Goal: Task Accomplishment & Management: Manage account settings

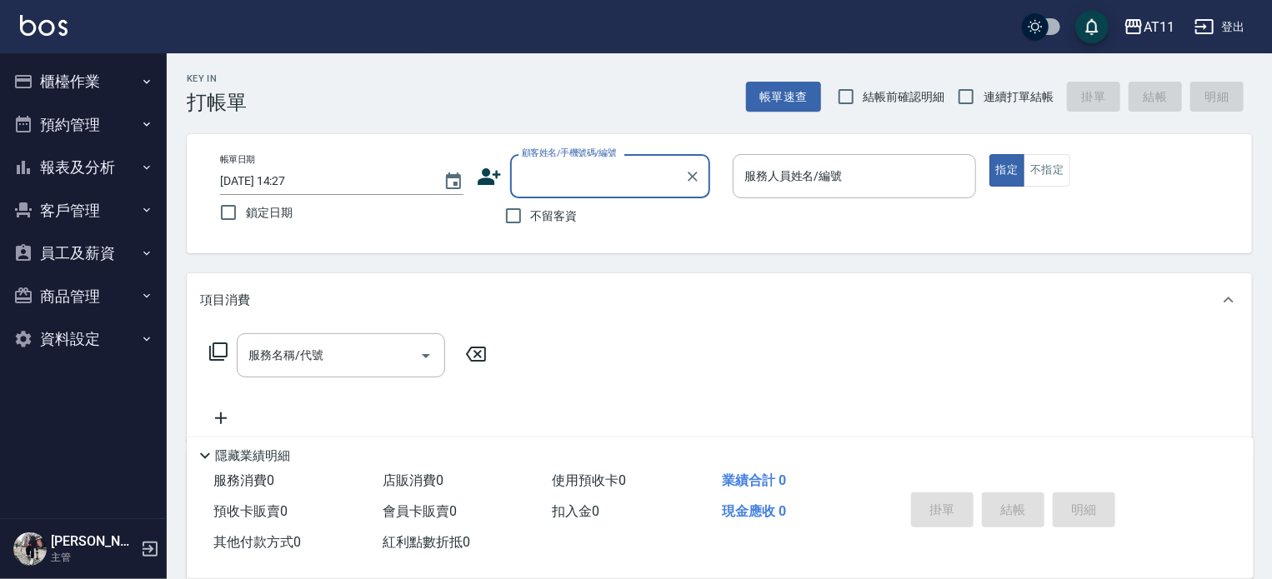
click at [75, 226] on button "客戶管理" at bounding box center [83, 210] width 153 height 43
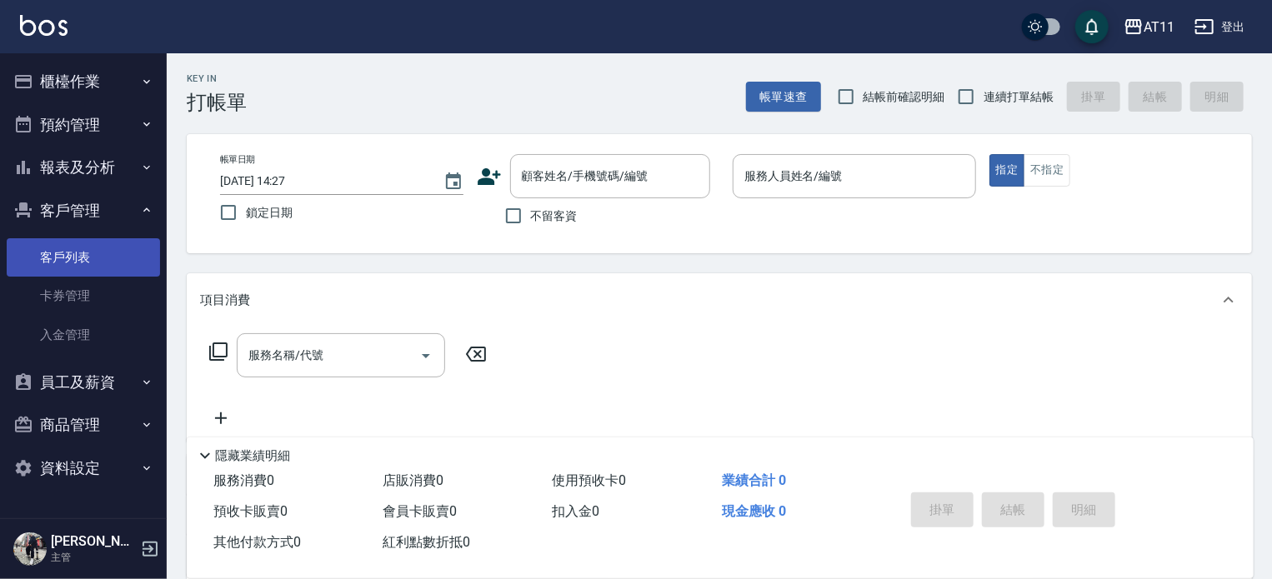
click at [104, 257] on link "客戶列表" at bounding box center [83, 257] width 153 height 38
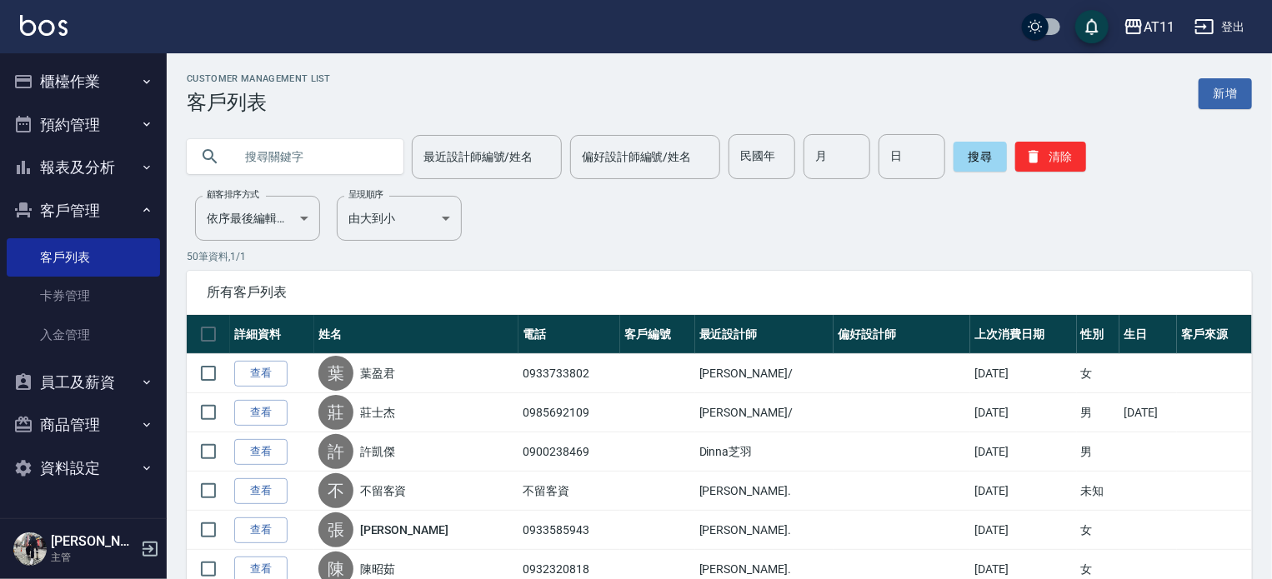
click at [287, 139] on input "text" at bounding box center [311, 156] width 157 height 45
type input "陳"
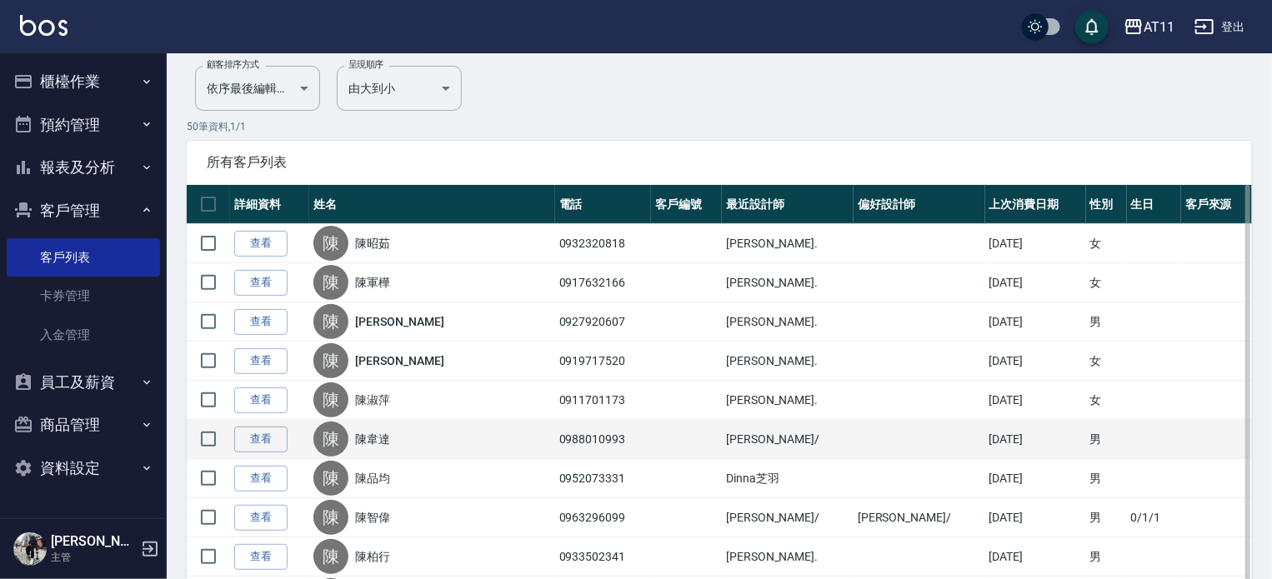
scroll to position [250, 0]
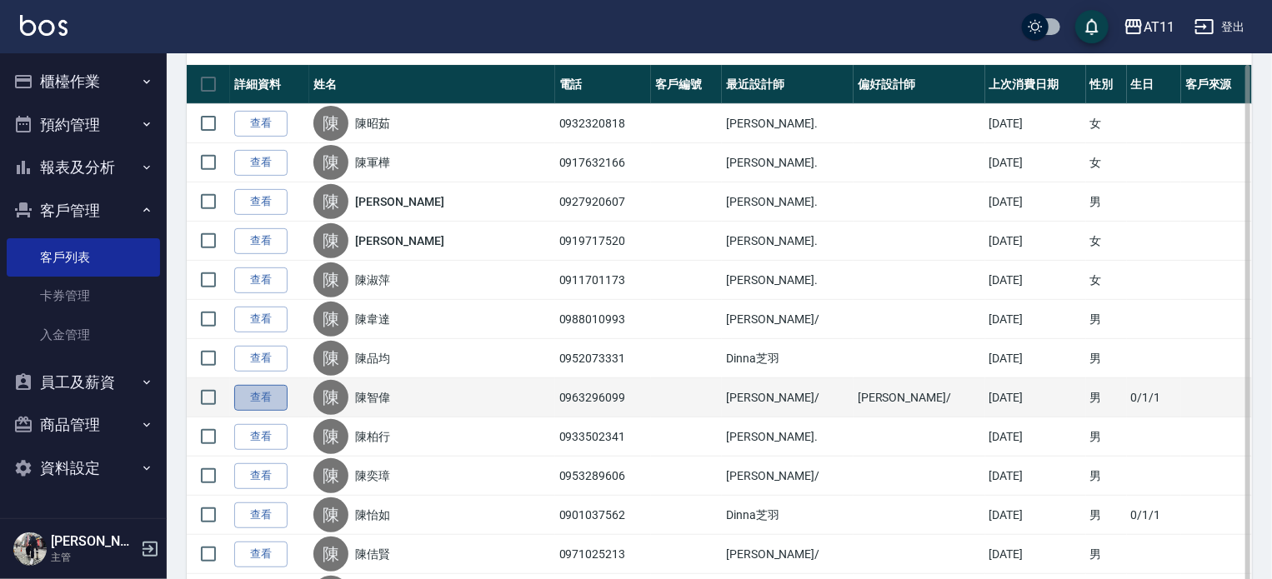
click at [243, 392] on link "查看" at bounding box center [260, 398] width 53 height 26
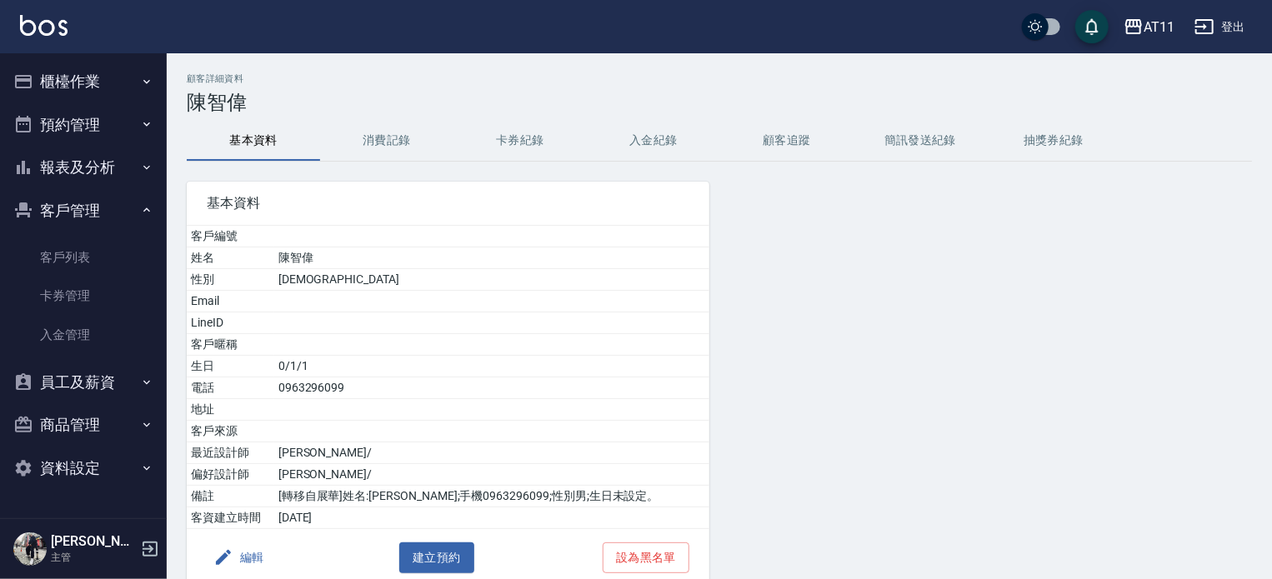
click at [650, 139] on button "入金紀錄" at bounding box center [653, 141] width 133 height 40
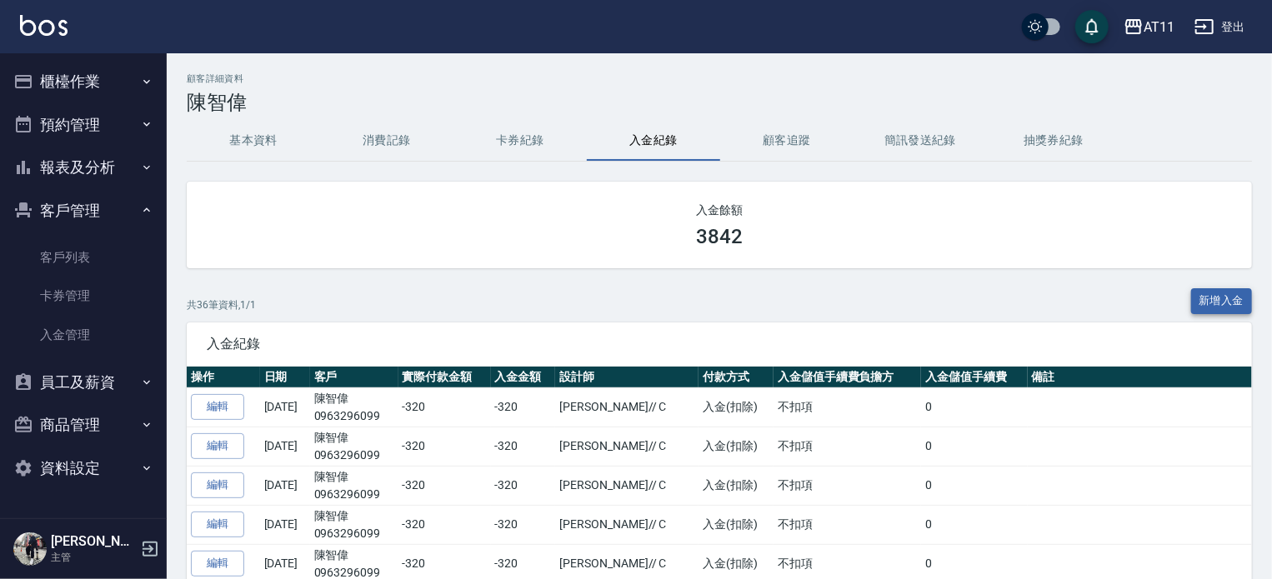
click at [1209, 300] on button "新增入金" at bounding box center [1222, 301] width 62 height 26
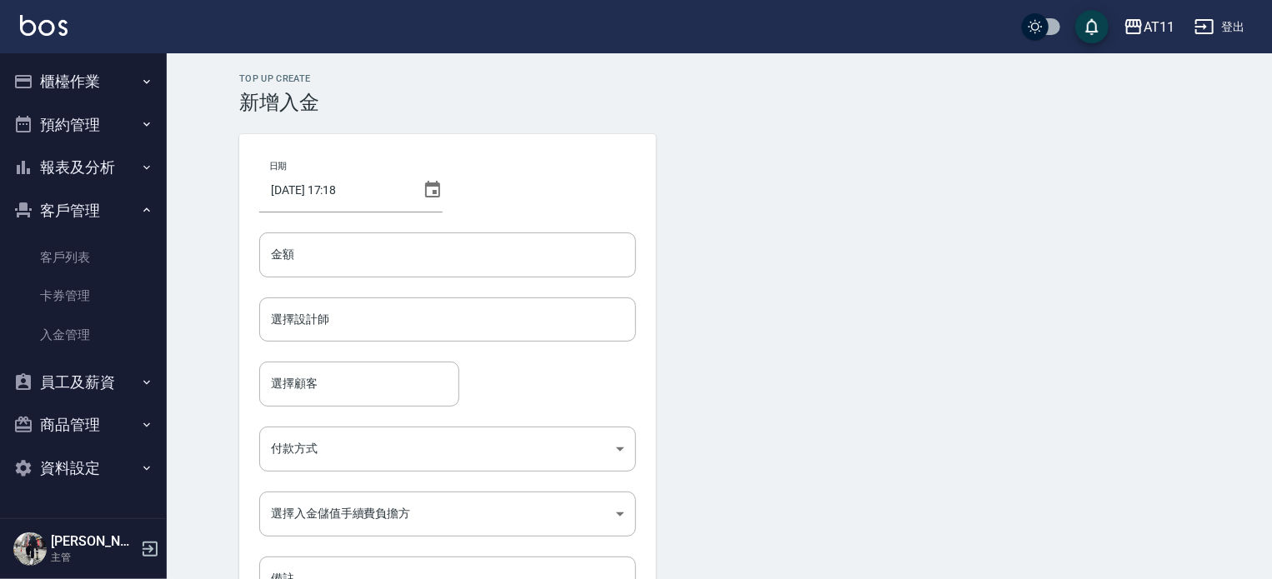
click at [382, 285] on div "日期 [DATE] 17:18 金額 金額 選擇設計師 選擇設計師 選擇顧客 選擇顧客 付款方式 ​ 付款方式 選擇入金儲值手續費負擔方 ​ 選擇入金儲值手續…" at bounding box center [447, 377] width 417 height 487
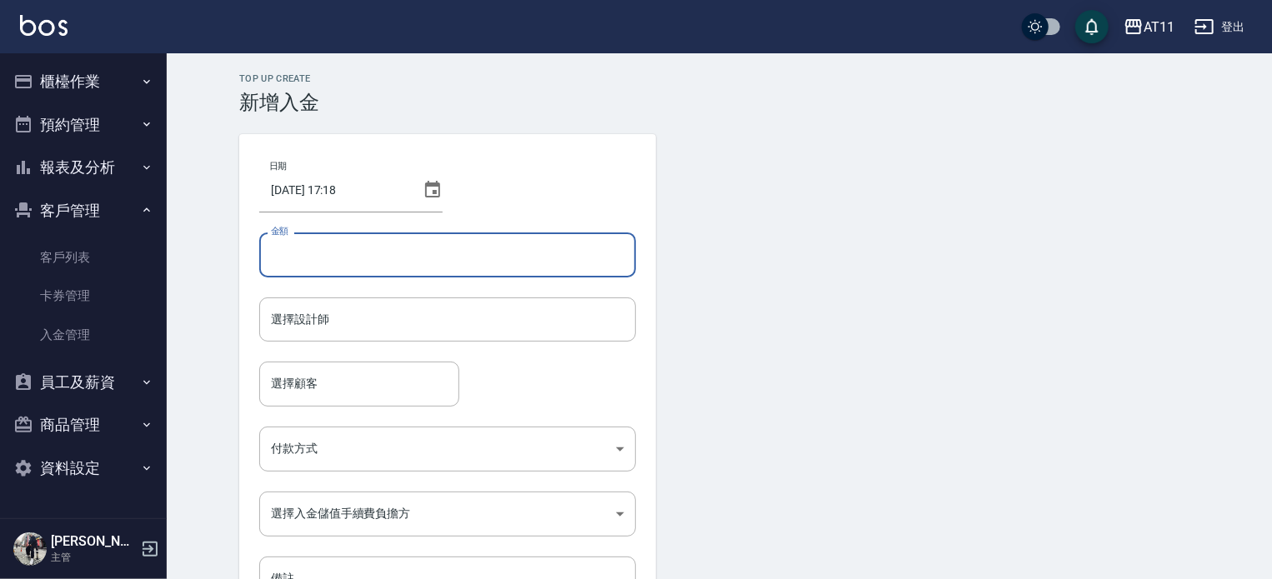
click at [383, 272] on input "金額" at bounding box center [447, 254] width 377 height 45
type input "-320"
click at [322, 319] on input "選擇設計師" at bounding box center [448, 319] width 362 height 29
drag, startPoint x: 320, startPoint y: 248, endPoint x: 230, endPoint y: 266, distance: 91.7
click at [230, 266] on div "Top Up Create 新增入金 日期 [DATE] 17:18 金額 -320 金額 選擇設計師 選擇設計師 選擇顧客 選擇顧客 付款方式 ​ 付款方式…" at bounding box center [719, 372] width 1000 height 598
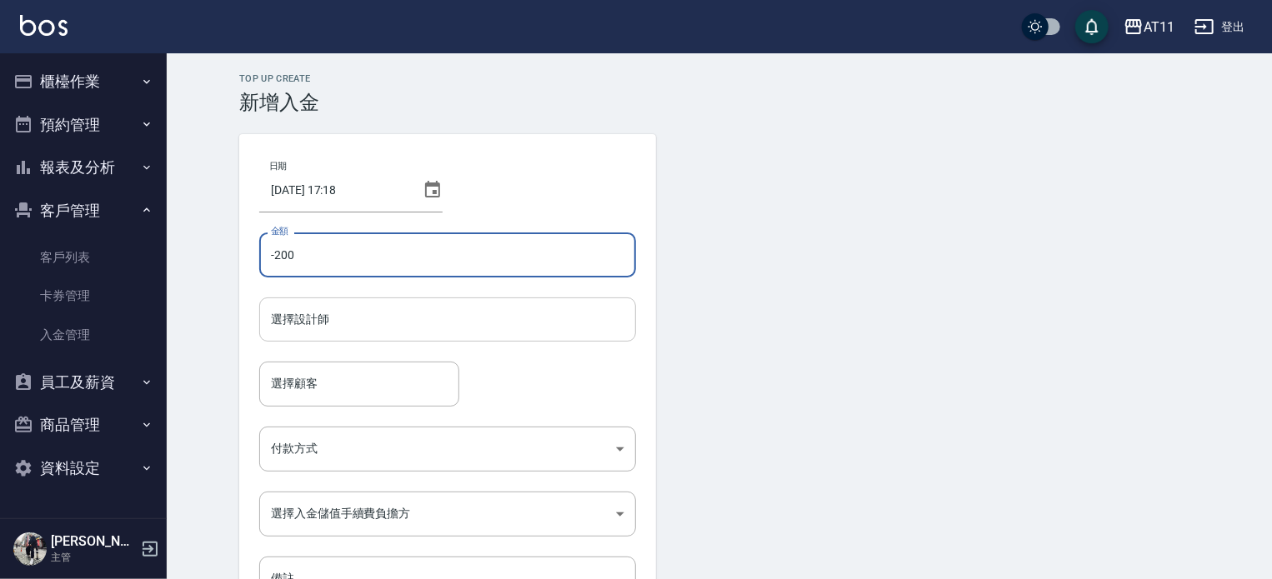
click at [383, 336] on div "選擇設計師" at bounding box center [447, 319] width 377 height 44
type input "-200"
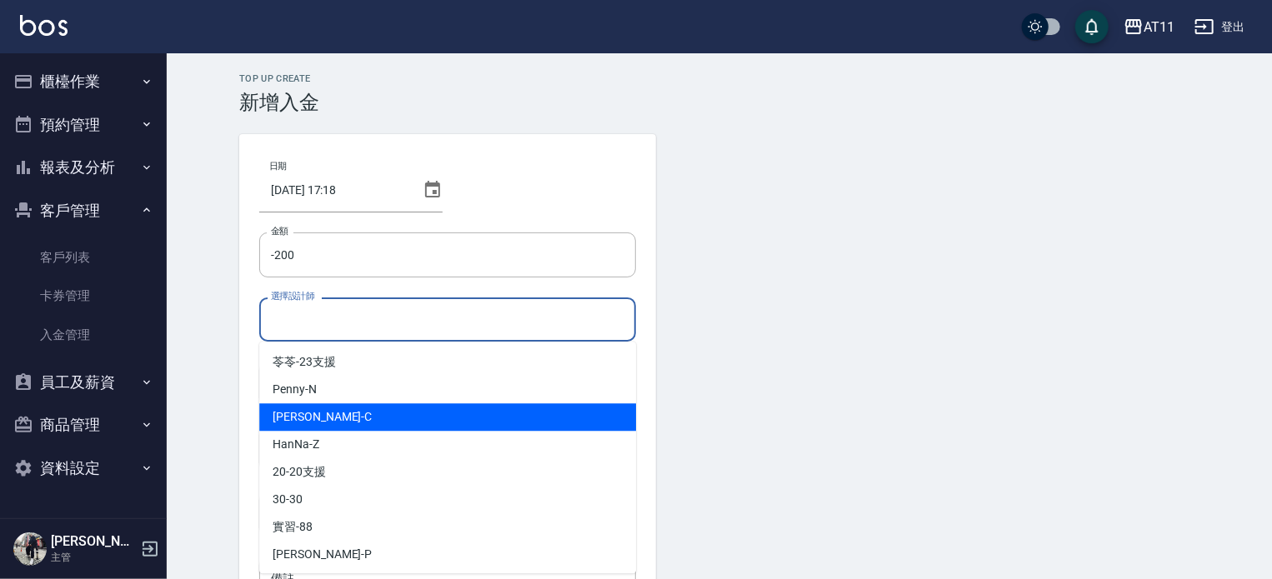
click at [357, 426] on div "[PERSON_NAME]" at bounding box center [447, 416] width 377 height 27
type input "[PERSON_NAME]"
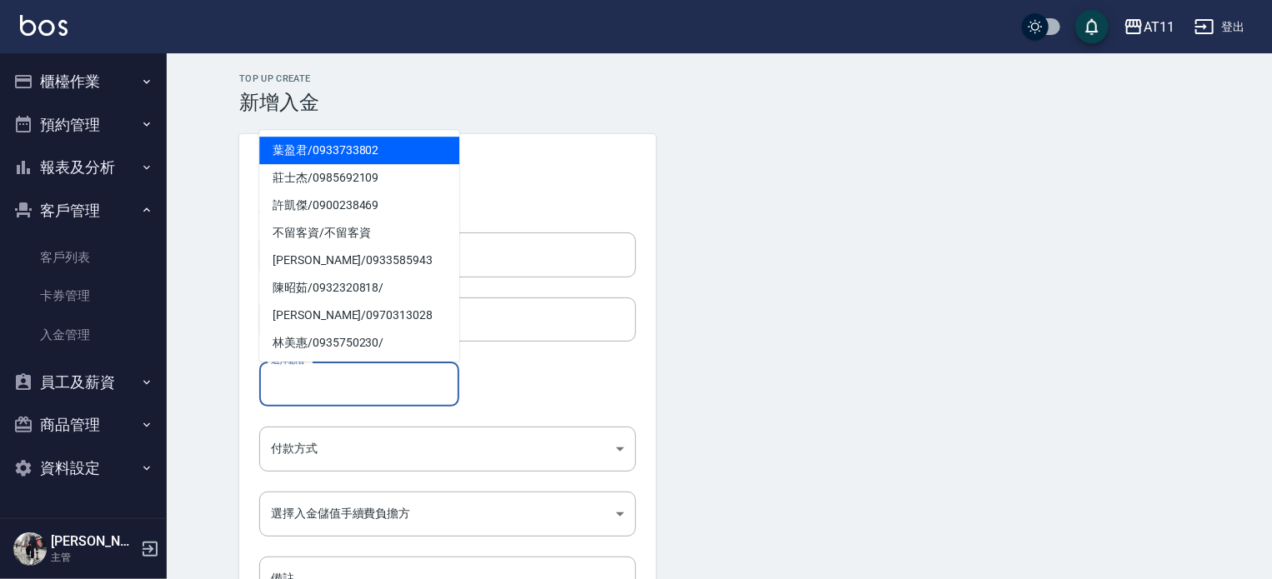
click at [315, 387] on input "選擇顧客" at bounding box center [359, 383] width 185 height 29
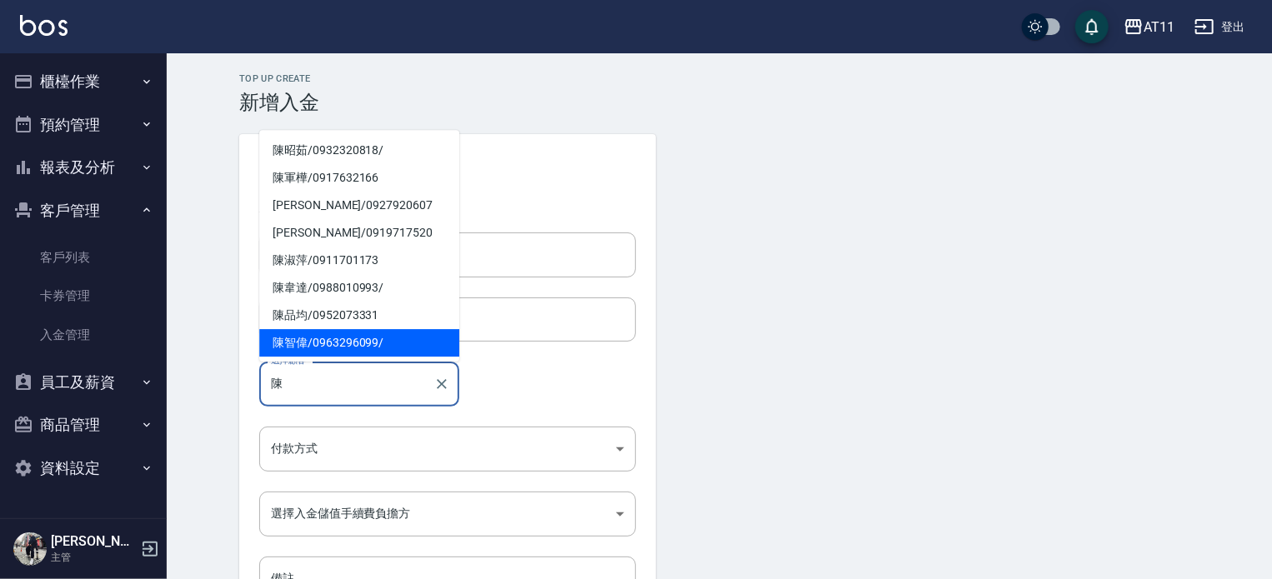
click at [358, 339] on span "[PERSON_NAME]/ 0963296099 /" at bounding box center [359, 342] width 200 height 27
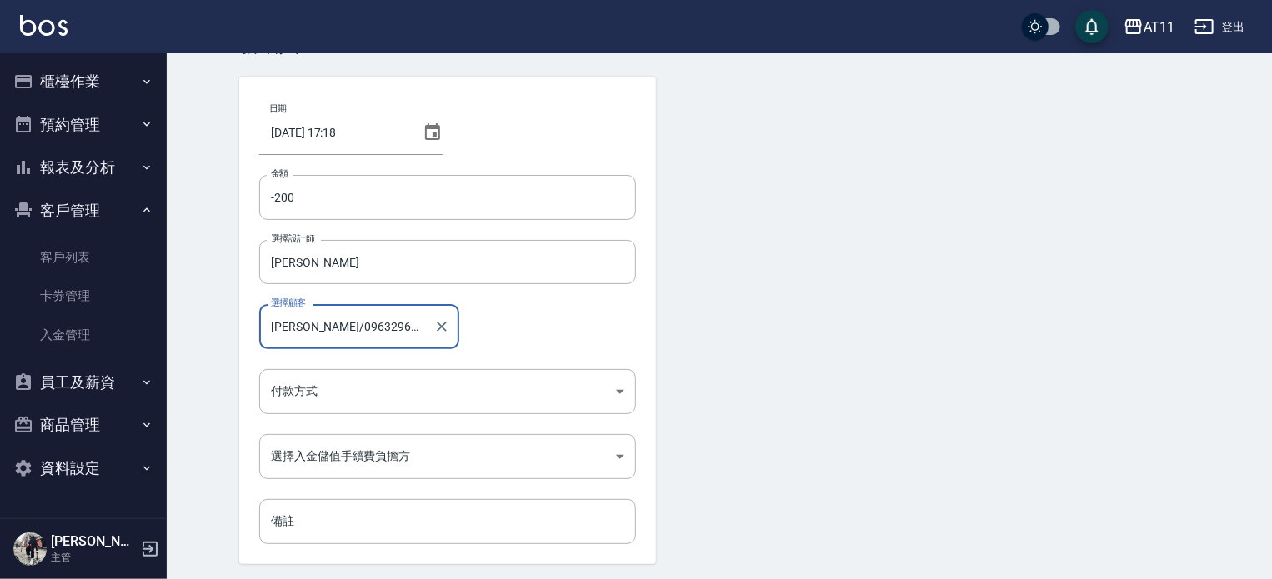
scroll to position [112, 0]
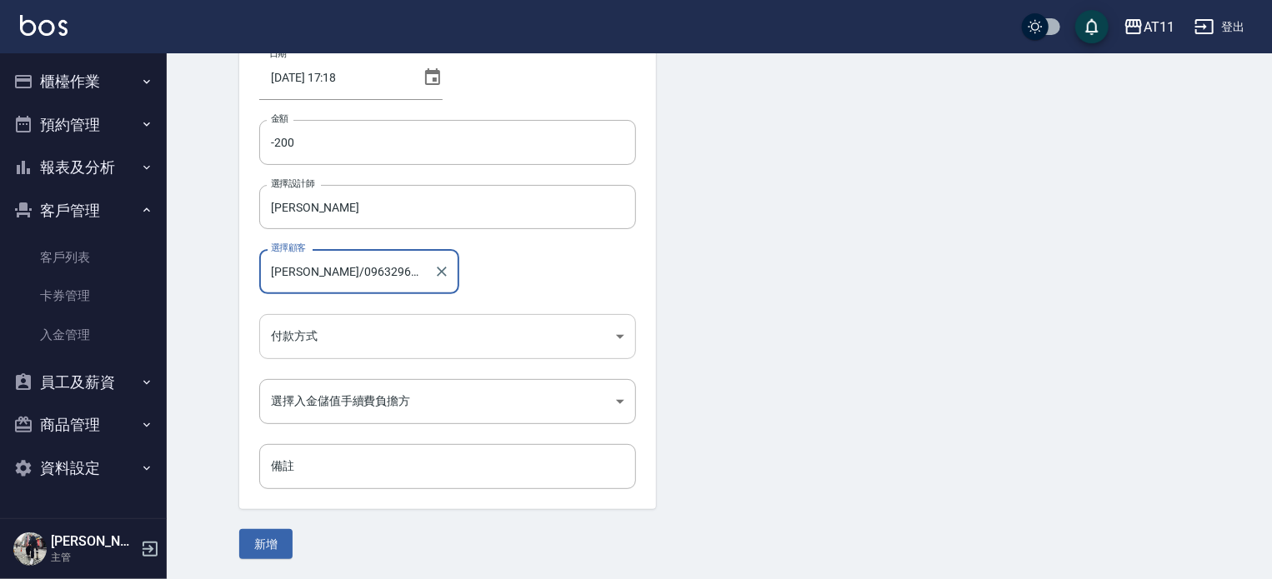
type input "[PERSON_NAME]/0963296099/"
click at [315, 336] on body "AT11 登出 櫃檯作業 打帳單 帳單列表 現金收支登錄 材料自購登錄 每日結帳 排班表 現場電腦打卡 掃碼打卡 預約管理 預約管理 單日預約紀錄 單週預約紀…" at bounding box center [636, 234] width 1272 height 692
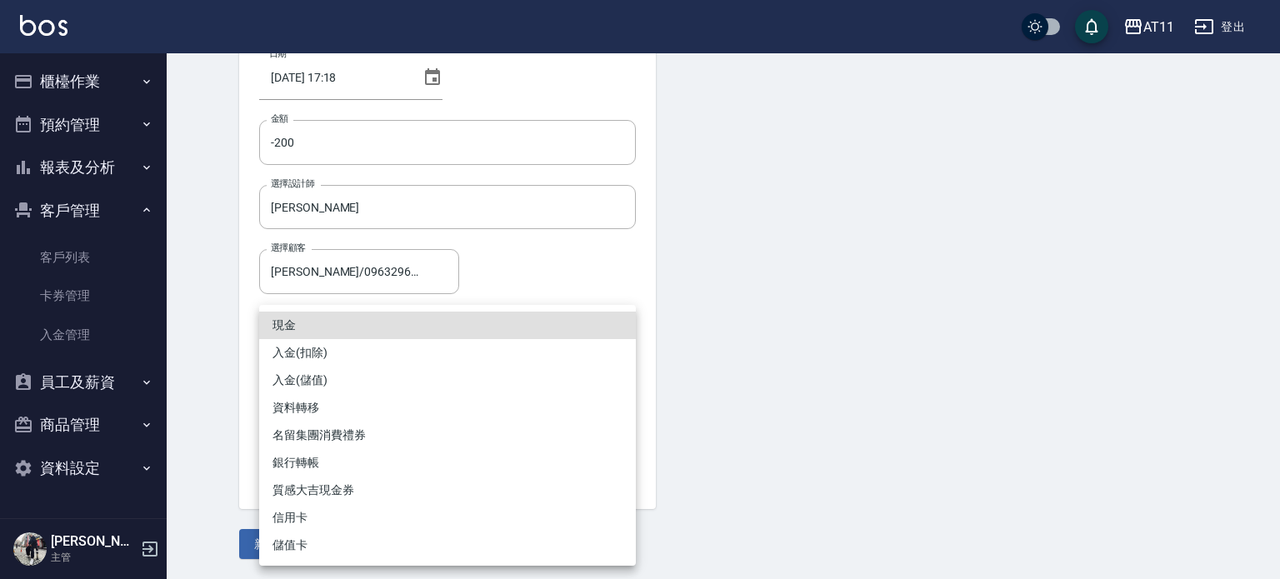
click at [341, 345] on li "入金(扣除)" at bounding box center [447, 352] width 377 height 27
type input "入金(扣除)"
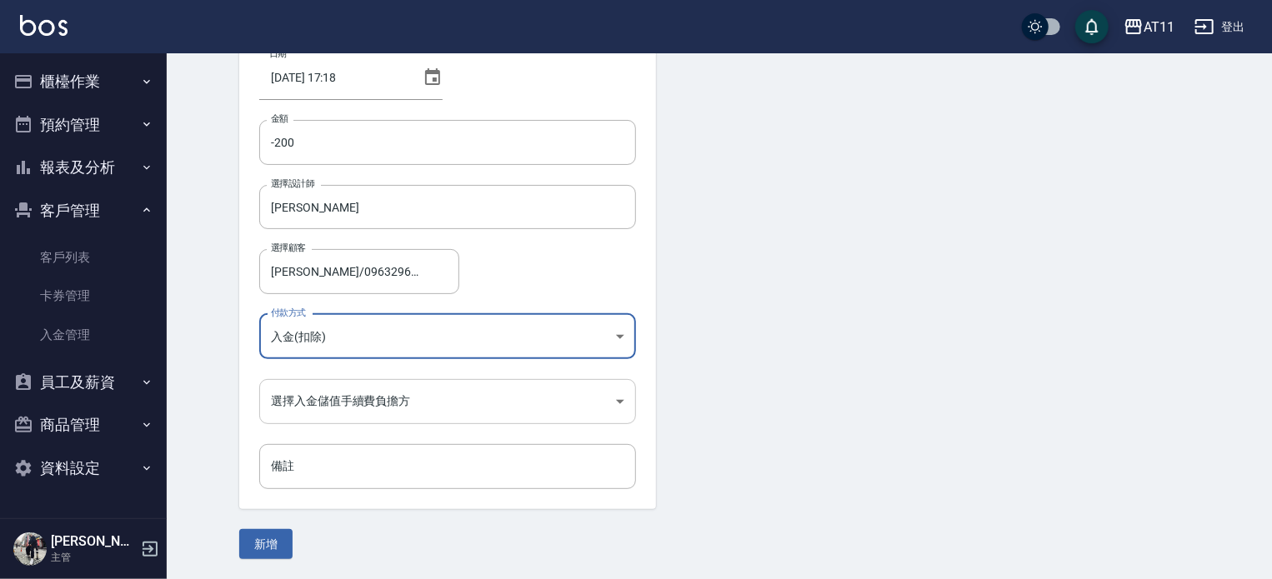
click at [348, 392] on body "AT11 登出 櫃檯作業 打帳單 帳單列表 現金收支登錄 材料自購登錄 每日結帳 排班表 現場電腦打卡 掃碼打卡 預約管理 預約管理 單日預約紀錄 單週預約紀…" at bounding box center [636, 234] width 1272 height 692
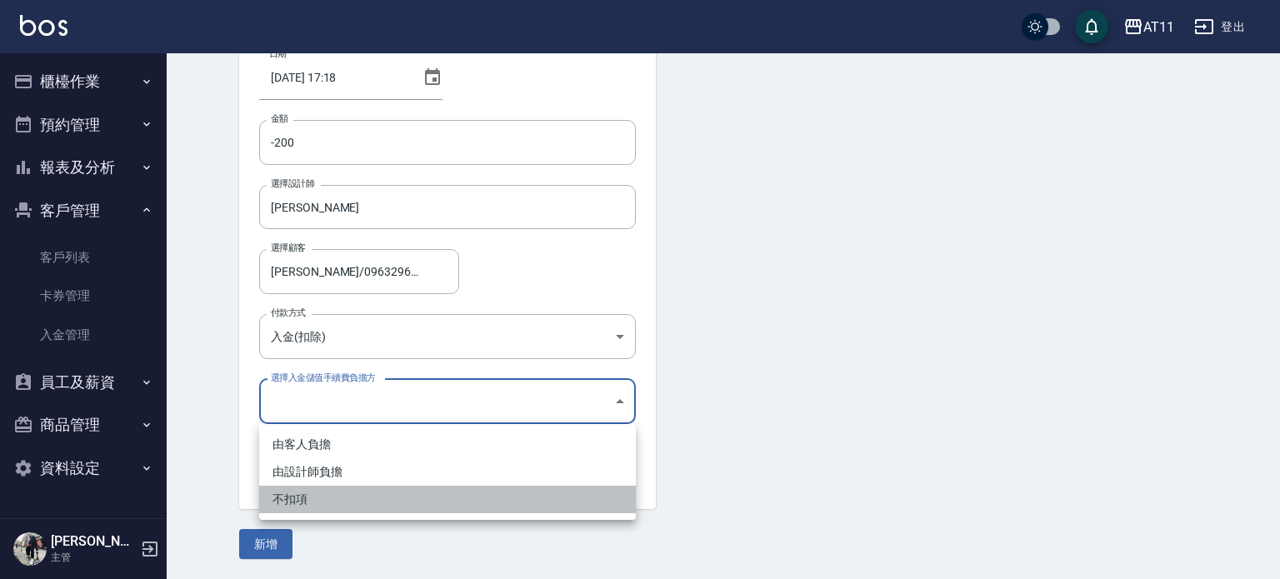
click at [329, 499] on li "不扣項" at bounding box center [447, 499] width 377 height 27
type input "WITHOUTHANDLINGFEE"
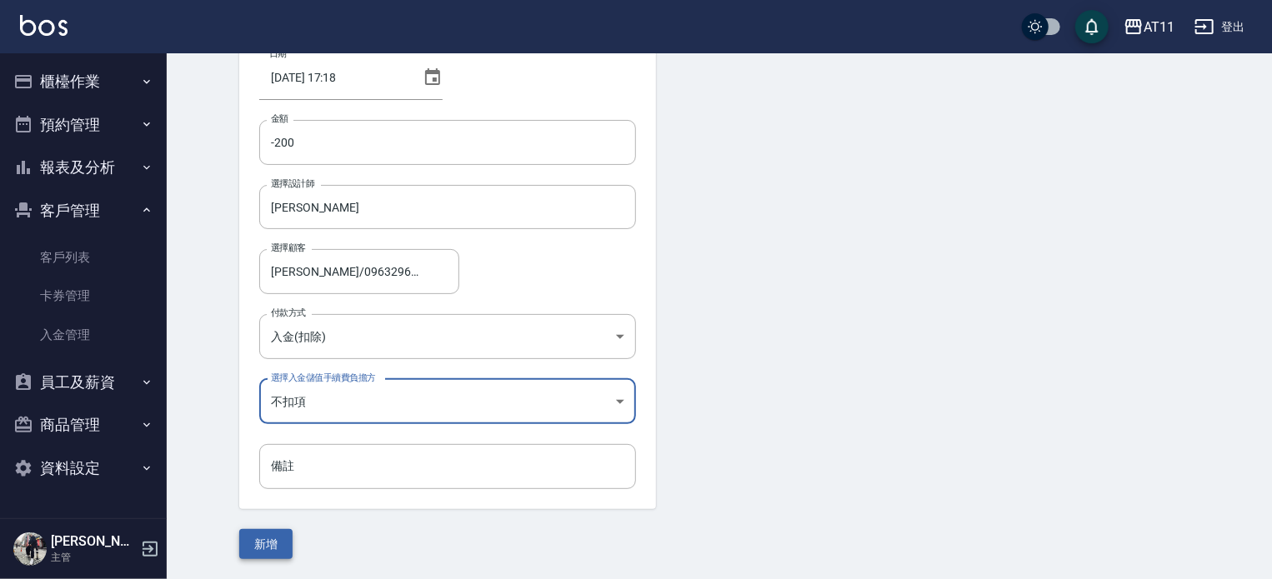
click at [281, 559] on div "Top Up Create 新增入金 日期 [DATE] 17:18 金額 -200 金額 選擇設計師 [PERSON_NAME] 選擇設計師 選擇顧客 [P…" at bounding box center [719, 260] width 1105 height 638
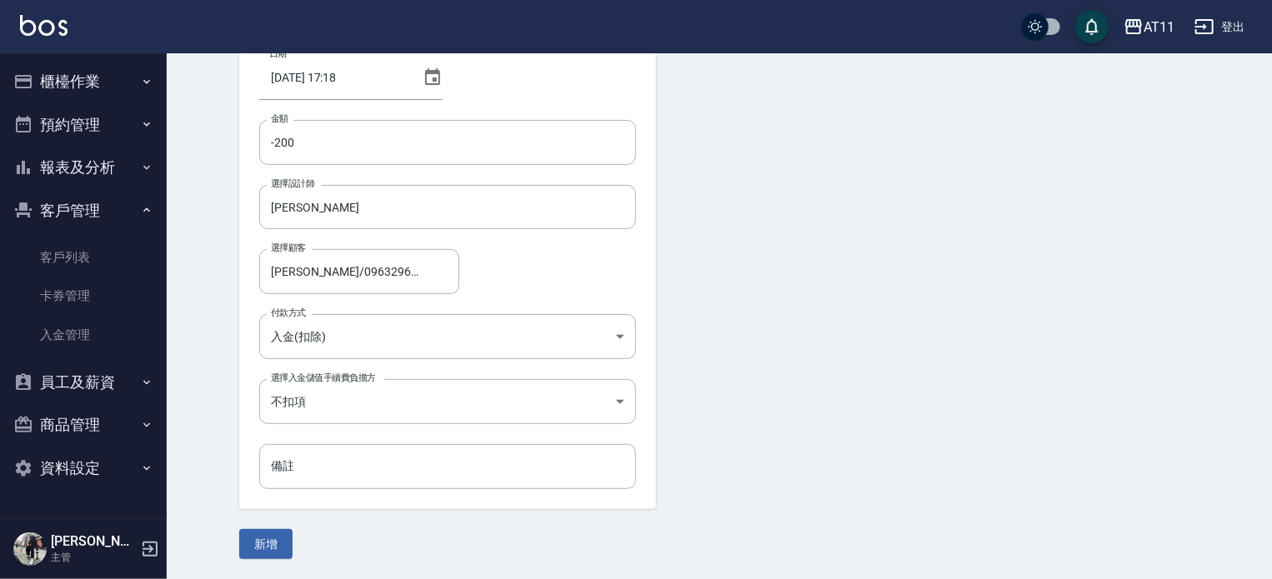
click at [279, 549] on button "新增" at bounding box center [265, 544] width 53 height 31
